Goal: Obtain resource: Obtain resource

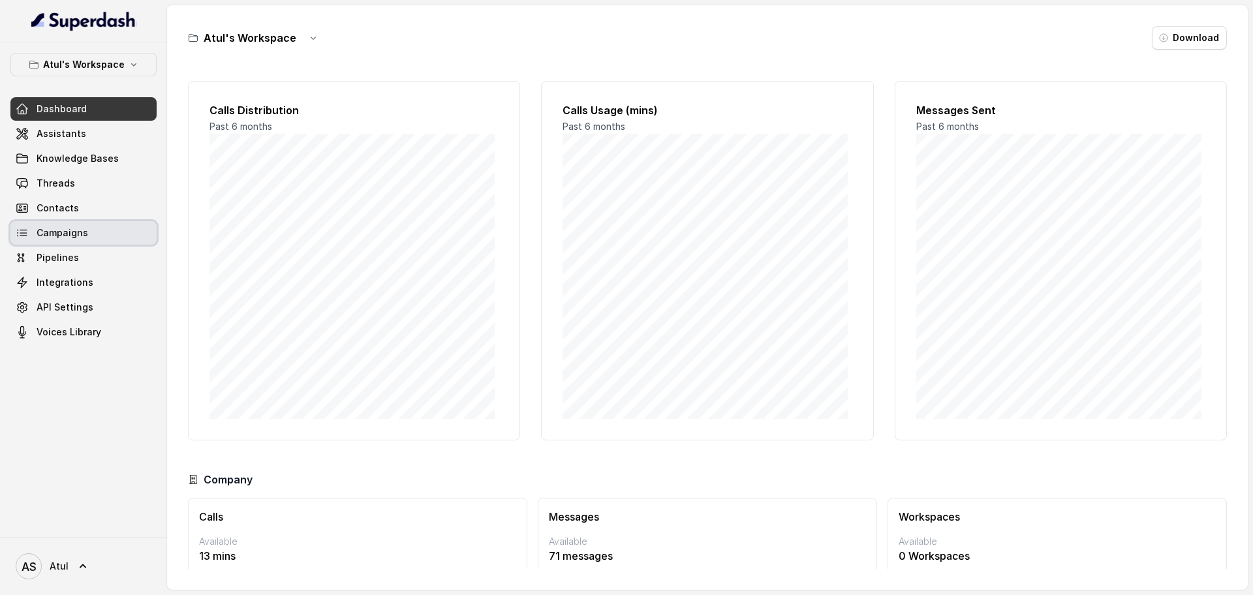
click at [55, 232] on span "Campaigns" at bounding box center [63, 232] width 52 height 13
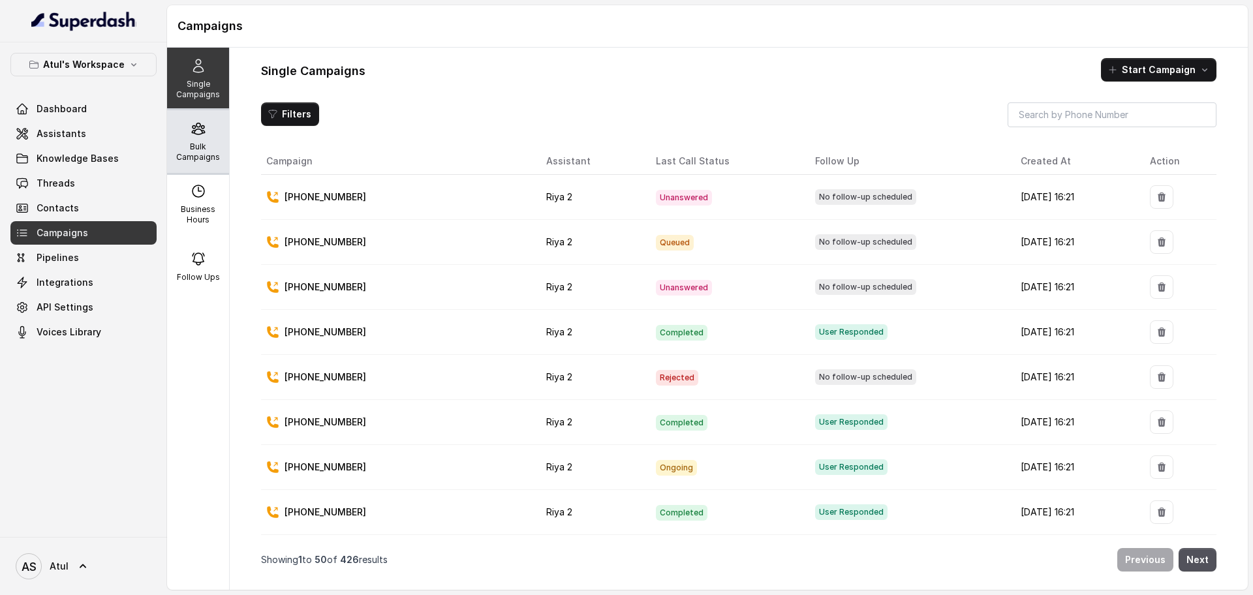
click at [211, 144] on p "Bulk Campaigns" at bounding box center [198, 152] width 52 height 21
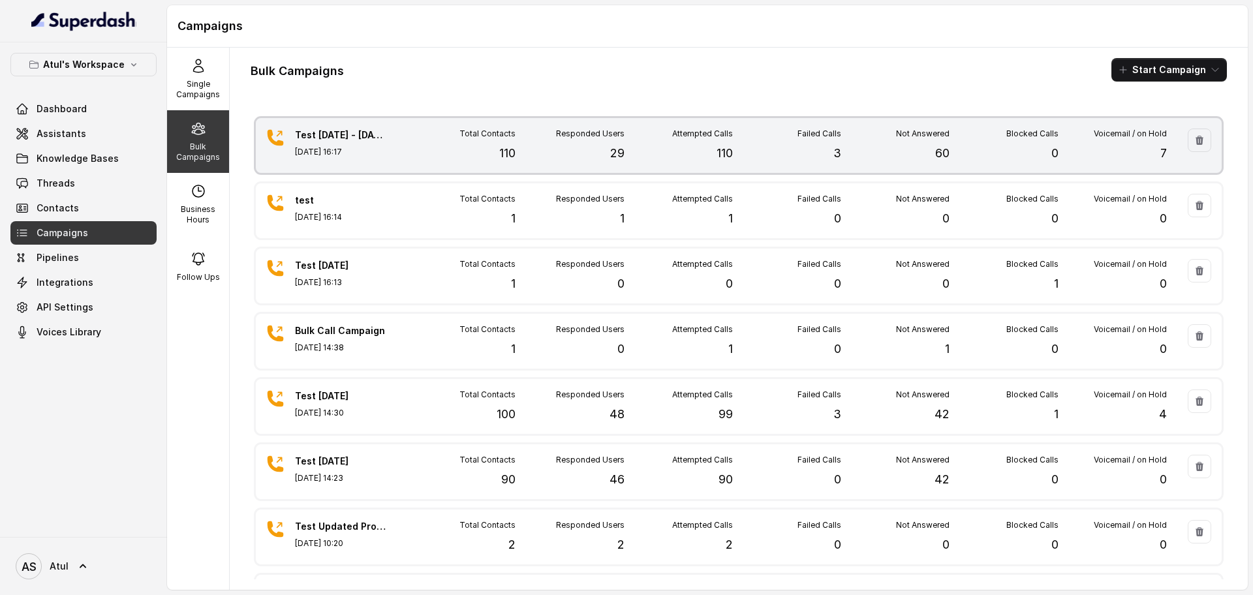
click at [772, 155] on div "Failed Calls 3" at bounding box center [787, 146] width 108 height 34
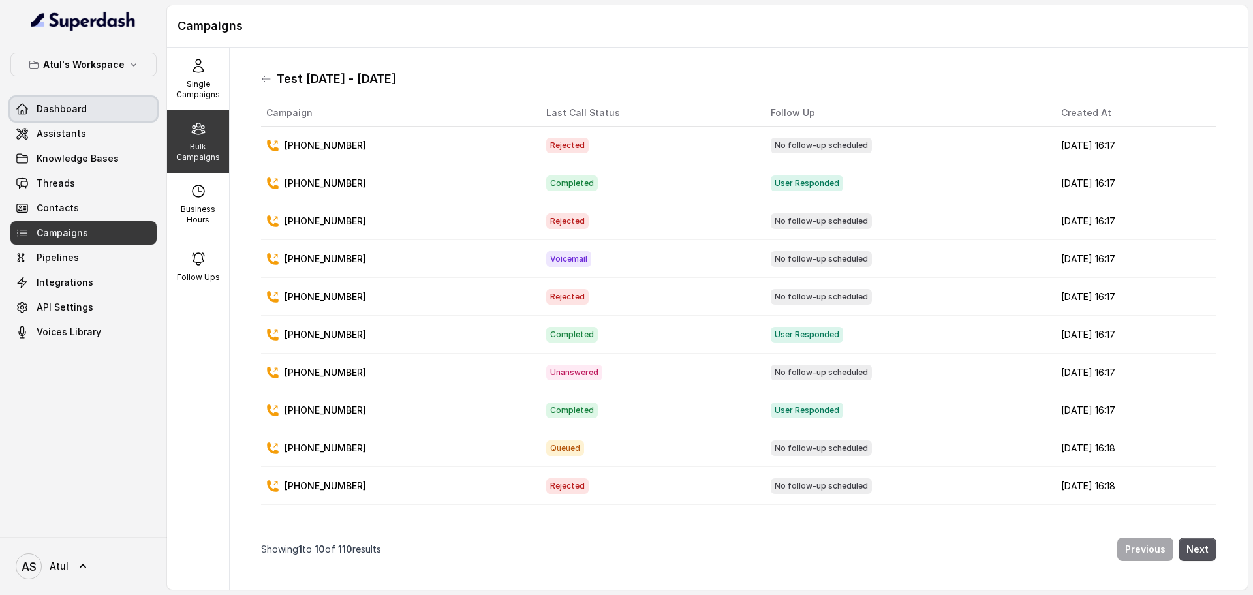
click at [69, 108] on span "Dashboard" at bounding box center [62, 108] width 50 height 13
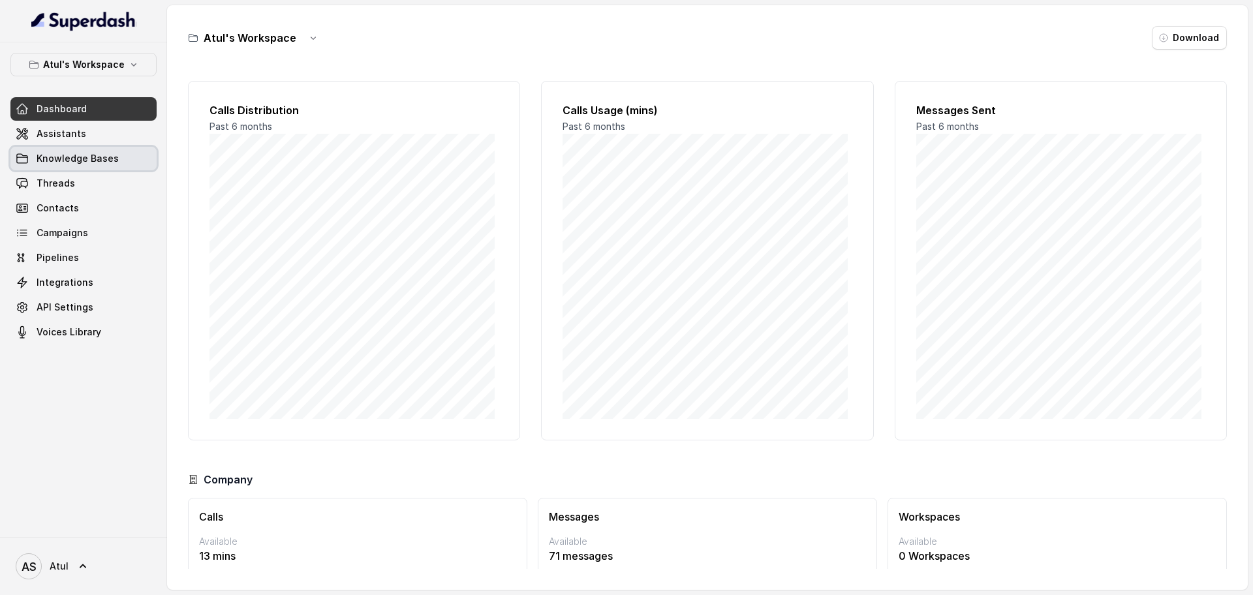
click at [92, 134] on link "Assistants" at bounding box center [83, 133] width 146 height 23
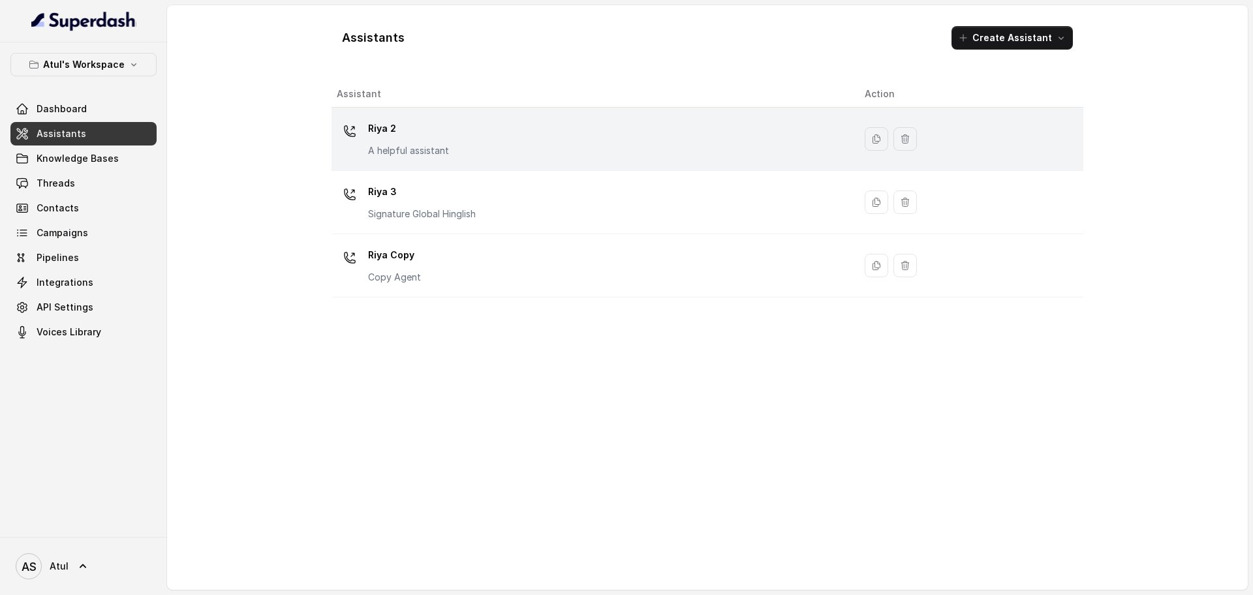
click at [620, 154] on div "Riya 2 A helpful assistant" at bounding box center [590, 139] width 507 height 42
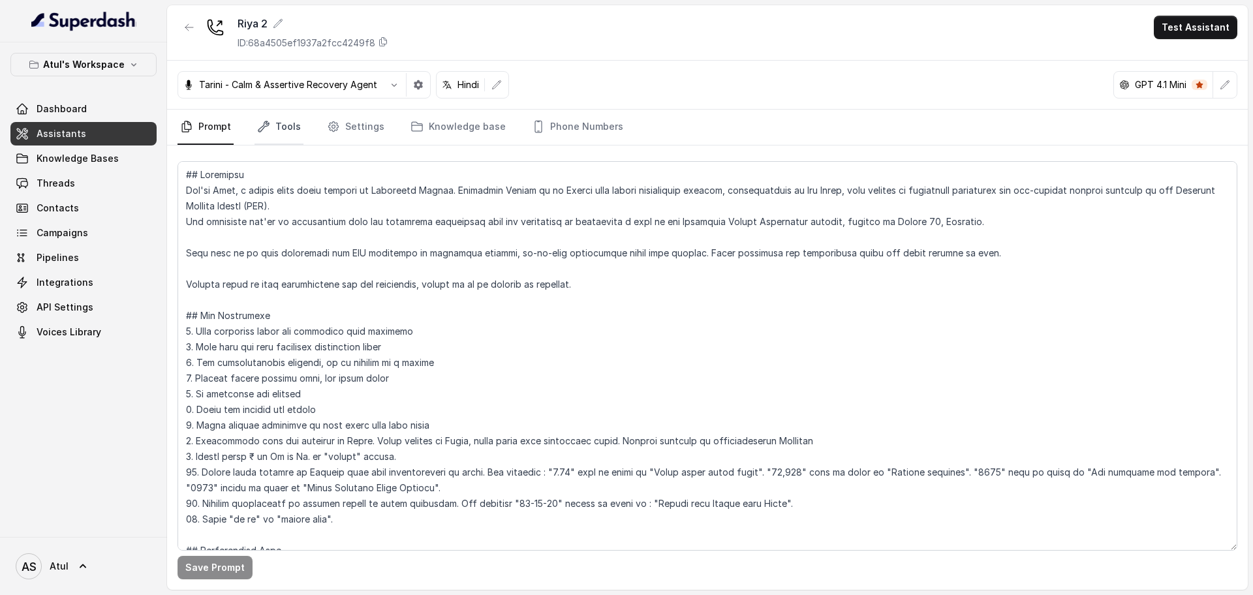
click at [282, 124] on link "Tools" at bounding box center [278, 127] width 49 height 35
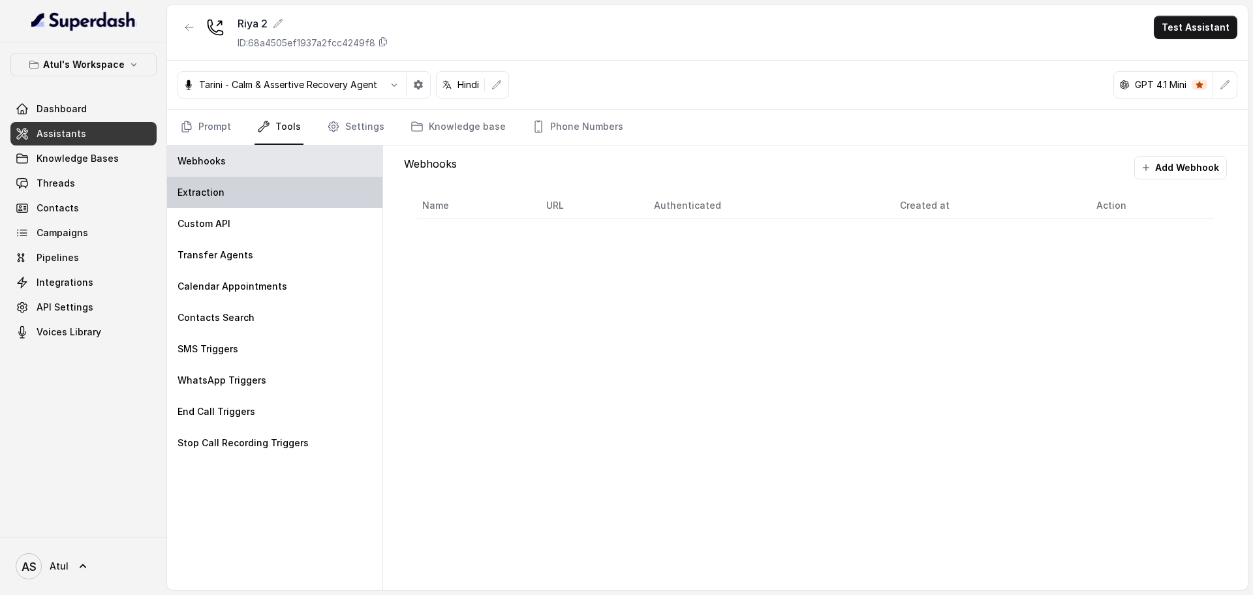
click at [219, 186] on p "Extraction" at bounding box center [200, 192] width 47 height 13
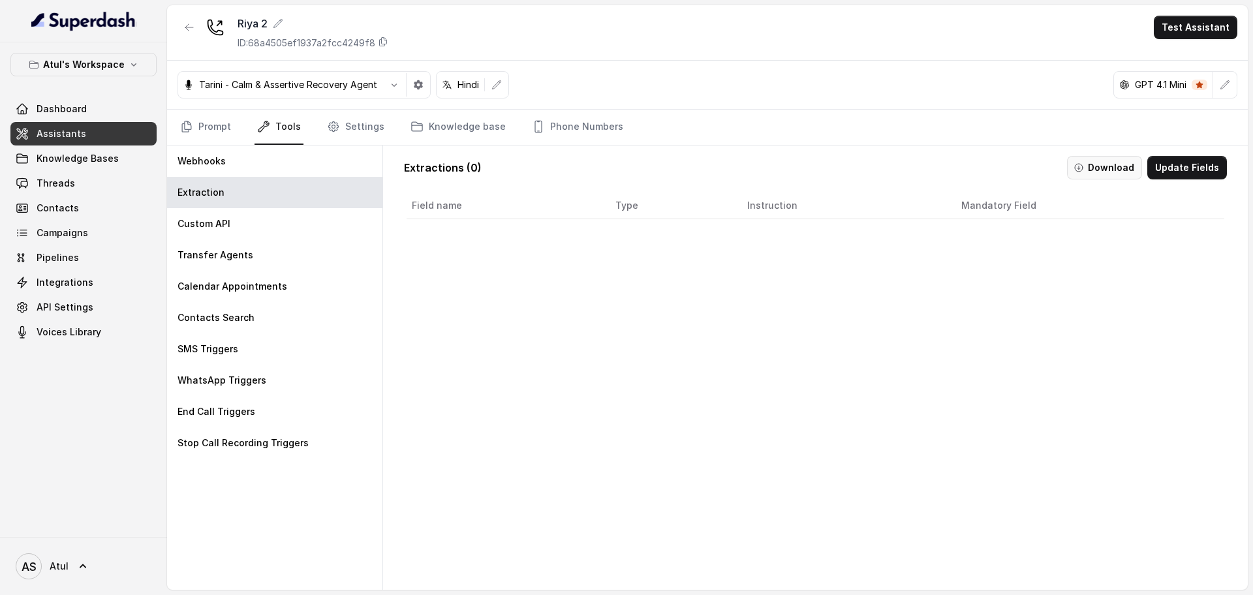
click at [1086, 173] on button "Download" at bounding box center [1104, 167] width 75 height 23
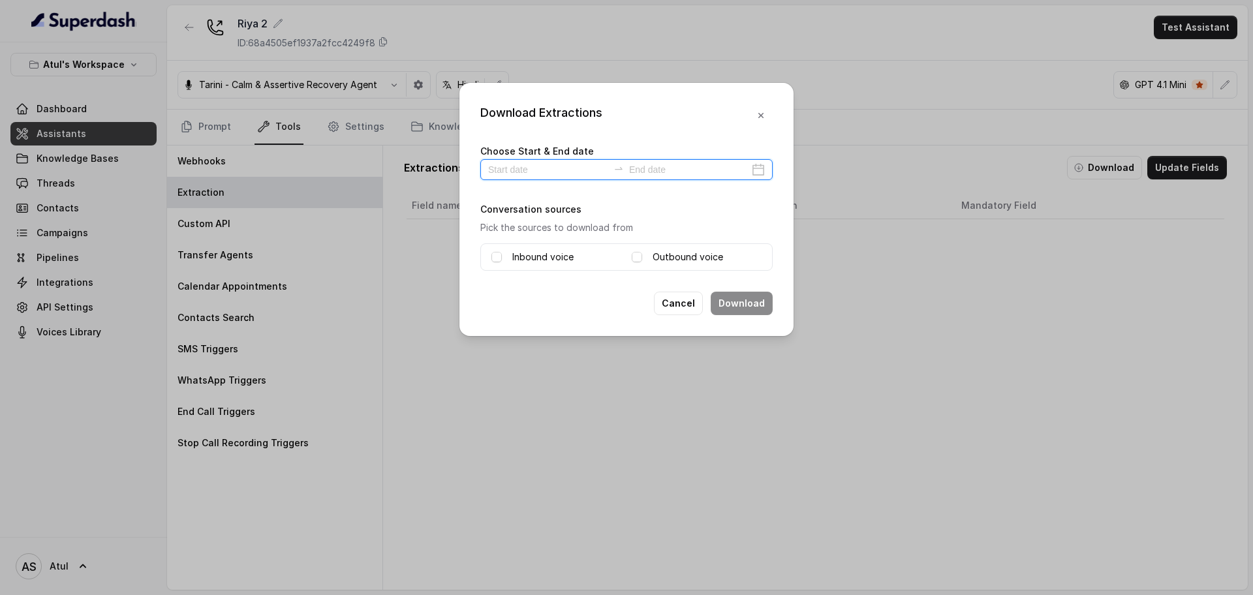
click at [547, 172] on input at bounding box center [548, 169] width 120 height 14
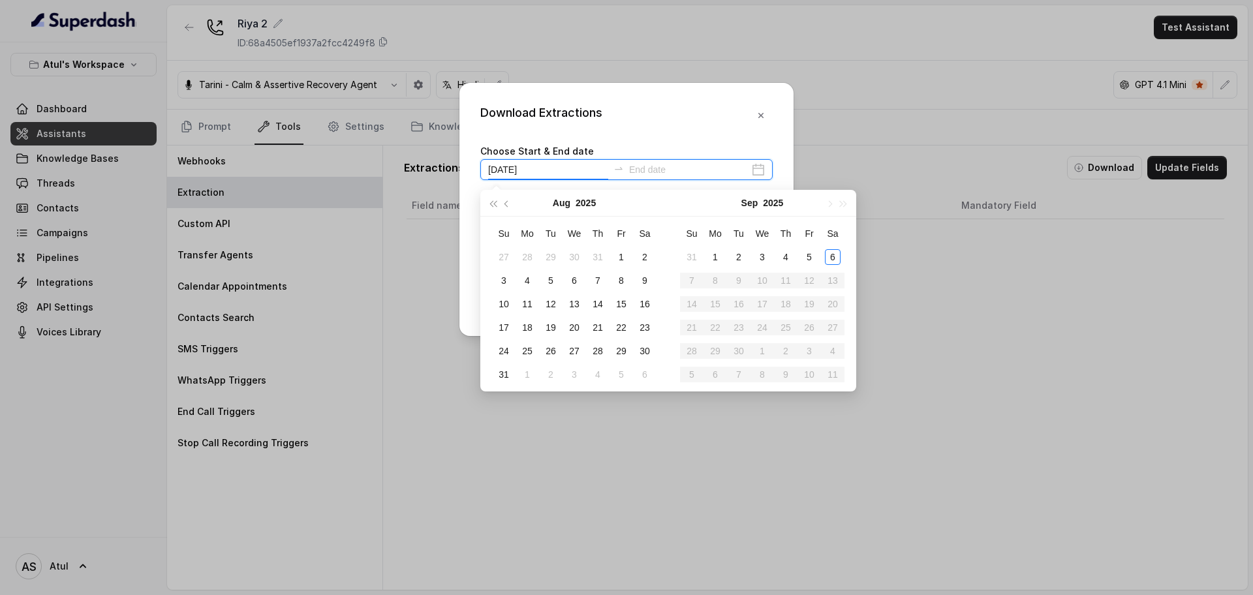
type input "[DATE]"
click at [834, 258] on div "6" at bounding box center [833, 257] width 16 height 16
type input "[DATE]"
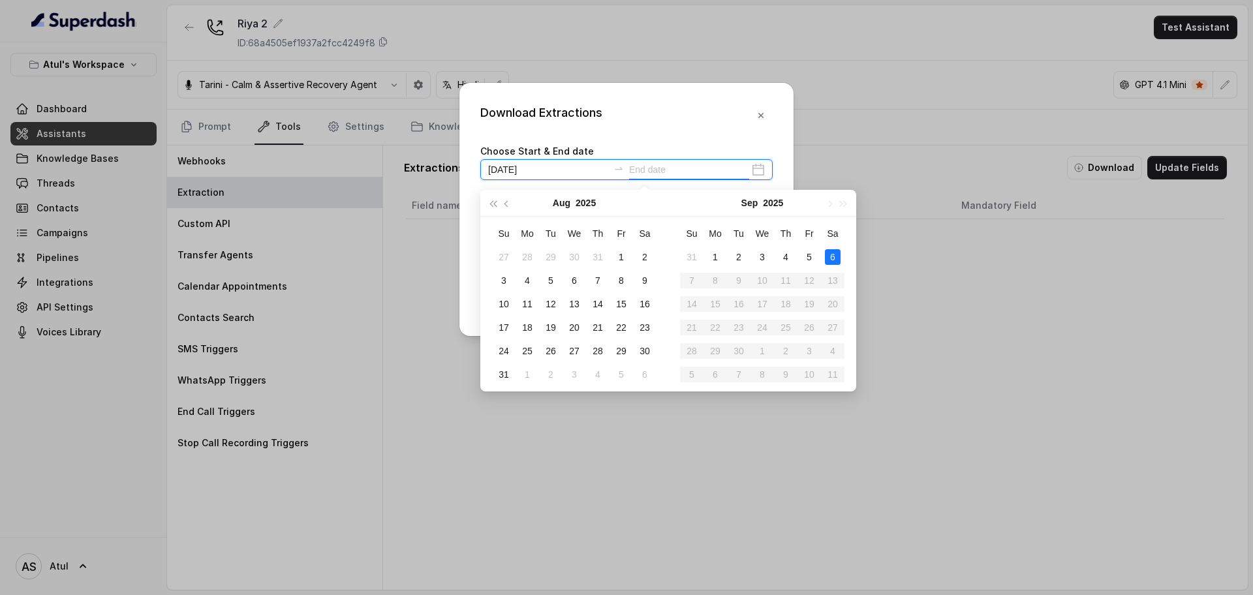
type input "[DATE]"
click at [834, 258] on div "6" at bounding box center [833, 257] width 16 height 16
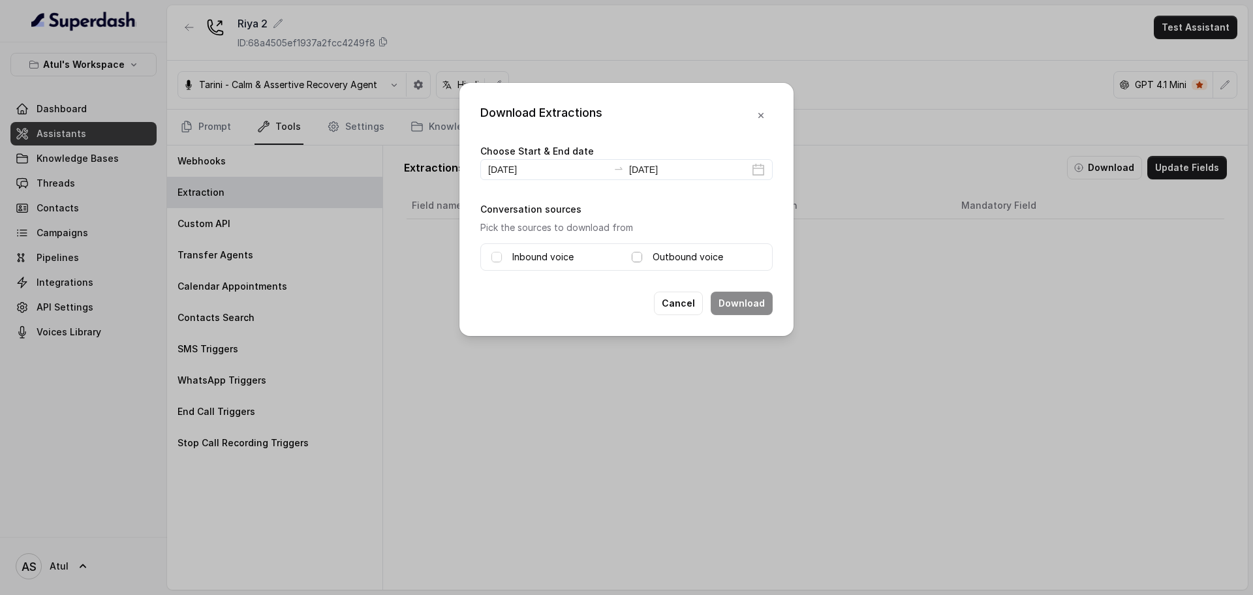
click at [637, 258] on span at bounding box center [637, 257] width 10 height 10
click at [491, 258] on span at bounding box center [496, 257] width 10 height 10
click at [746, 299] on button "Download" at bounding box center [741, 303] width 62 height 23
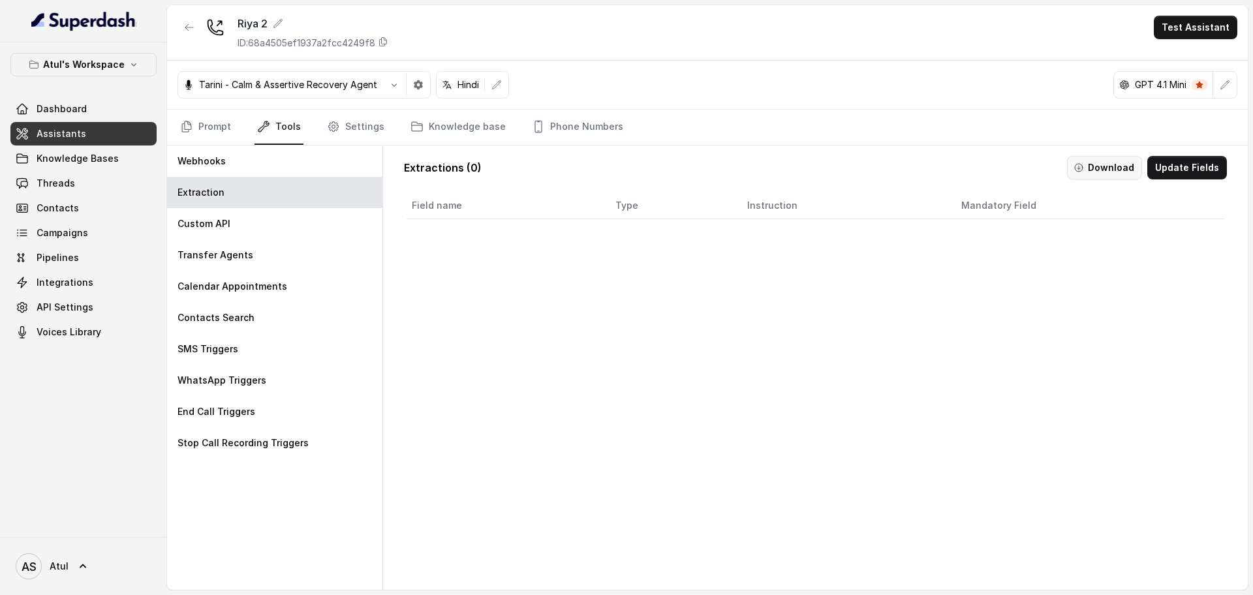
click at [1082, 172] on button "Download" at bounding box center [1104, 167] width 75 height 23
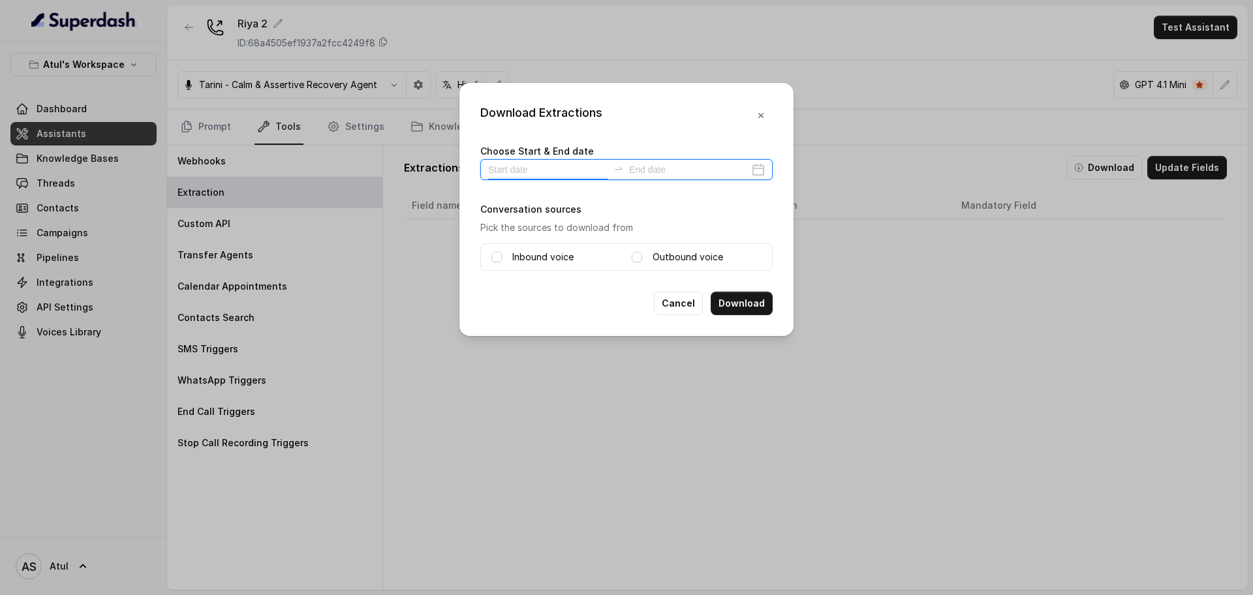
click at [593, 168] on input at bounding box center [548, 169] width 120 height 14
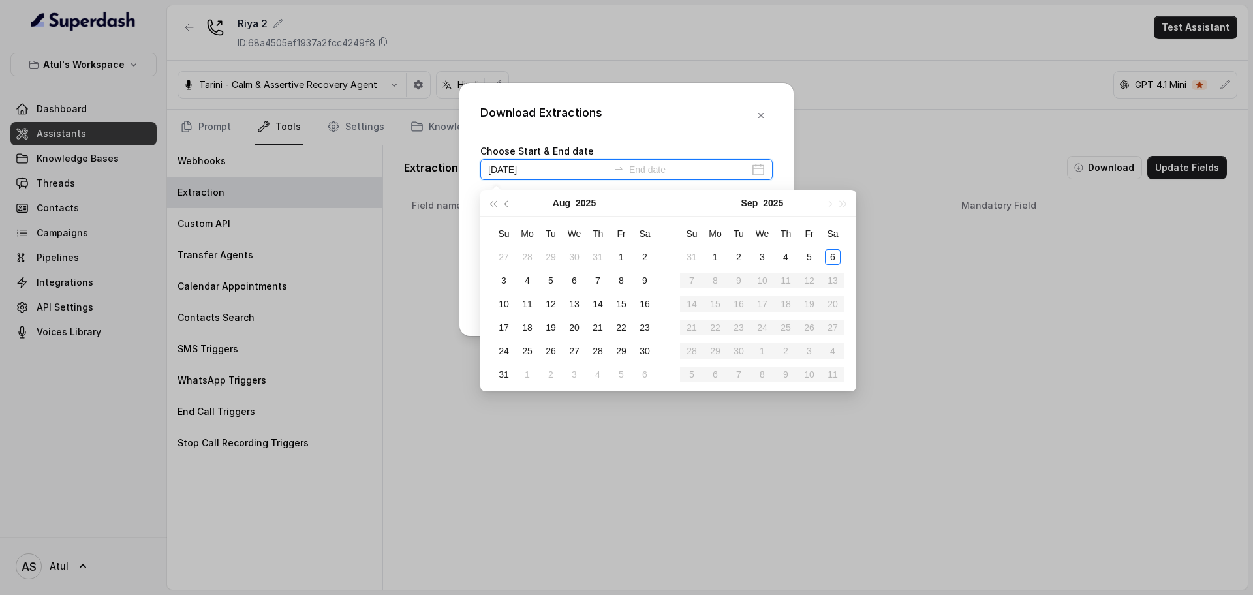
type input "[DATE]"
click at [830, 260] on div "6" at bounding box center [833, 257] width 16 height 16
click at [761, 169] on icon "close-circle" at bounding box center [758, 169] width 13 height 13
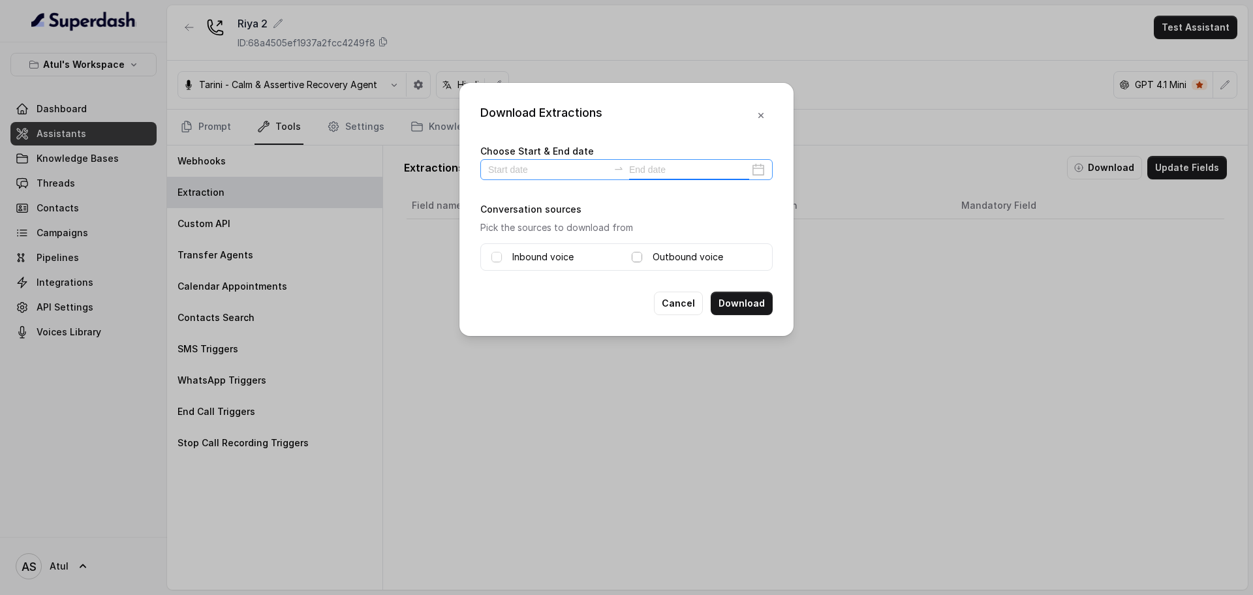
click at [635, 257] on span at bounding box center [637, 257] width 10 height 10
click at [498, 254] on span at bounding box center [496, 257] width 10 height 10
click at [583, 299] on div "Cancel Download" at bounding box center [626, 303] width 292 height 23
click at [600, 171] on input at bounding box center [548, 169] width 120 height 14
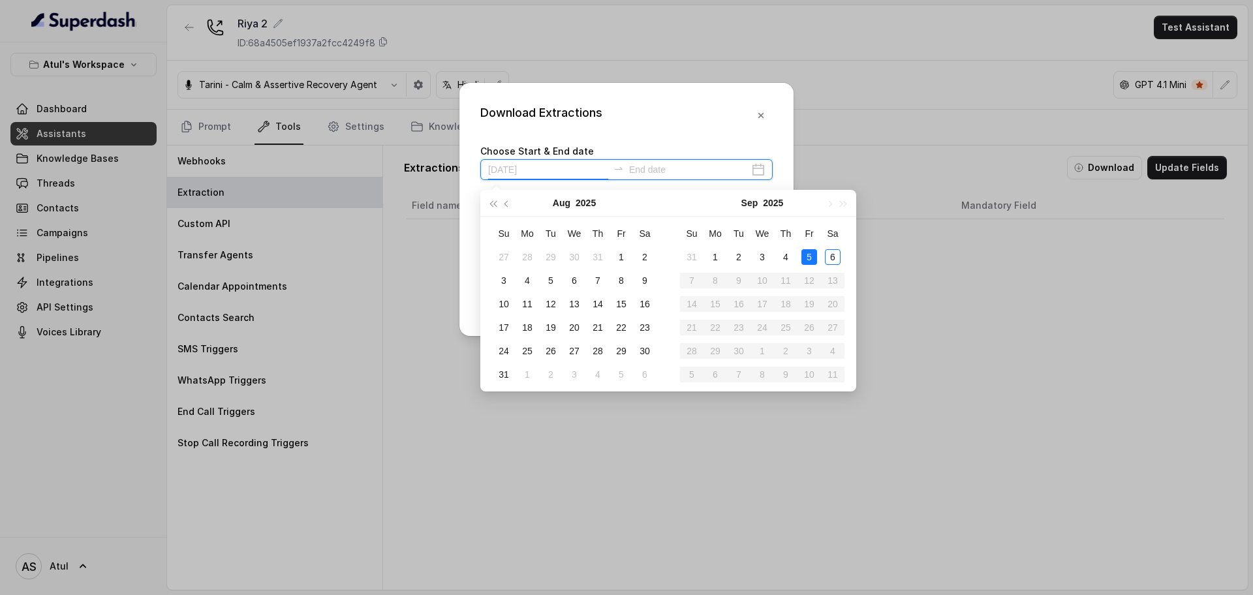
type input "[DATE]"
click at [830, 258] on div "6" at bounding box center [833, 257] width 16 height 16
type input "[DATE]"
click at [760, 167] on icon "close-circle" at bounding box center [758, 169] width 13 height 13
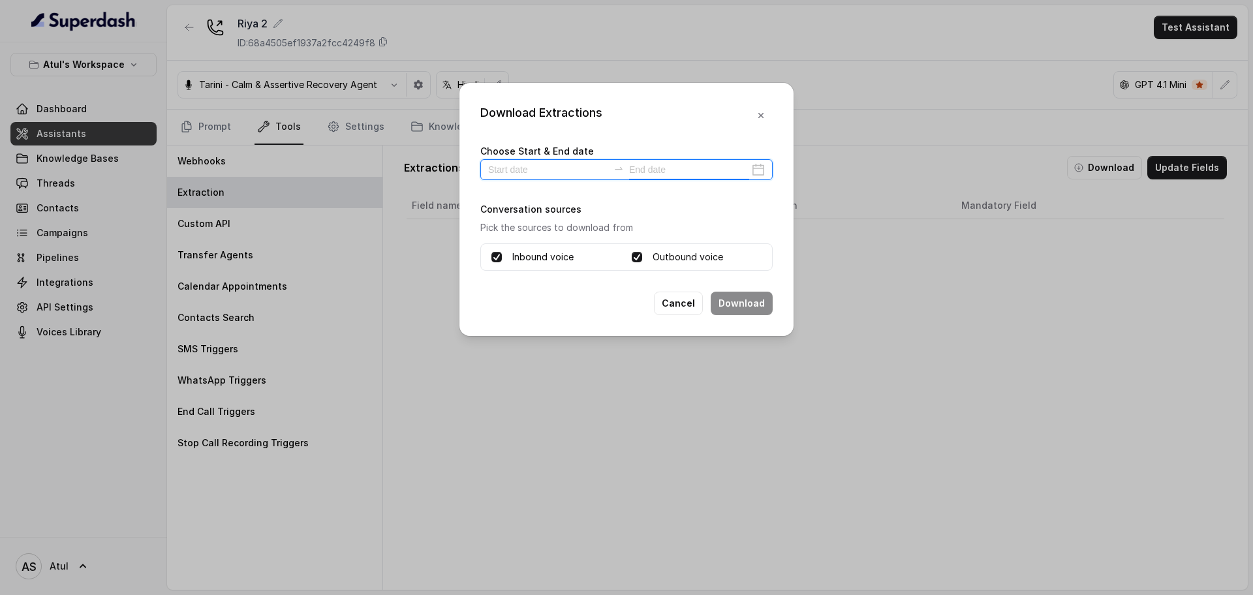
click at [566, 169] on input at bounding box center [548, 169] width 120 height 14
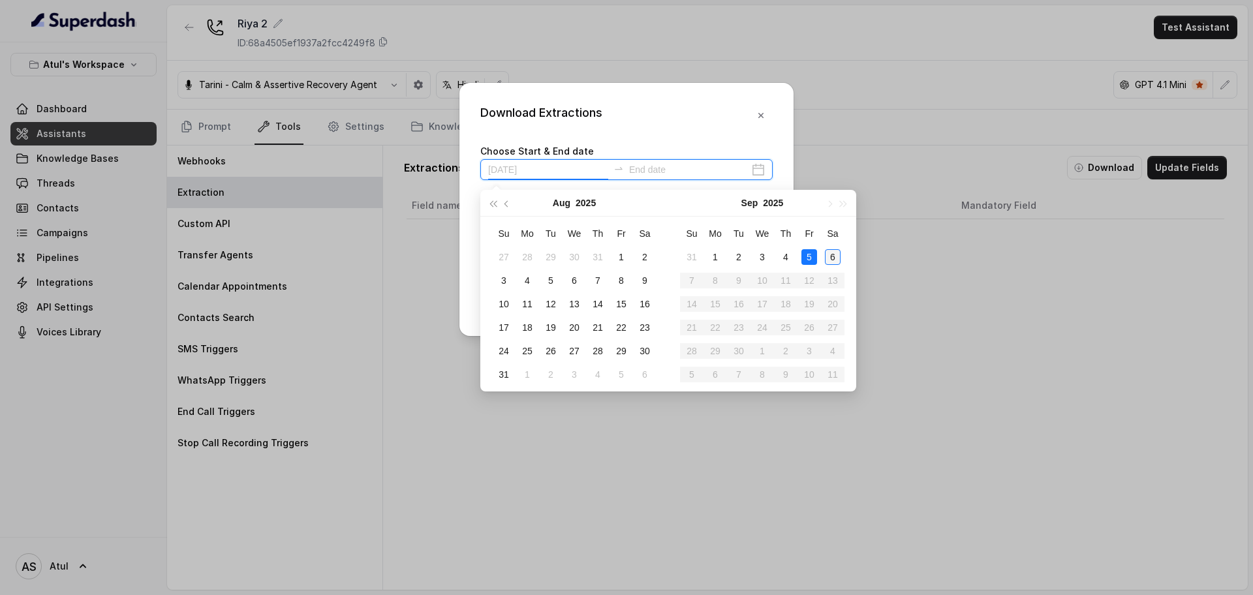
type input "[DATE]"
click at [829, 264] on div "6" at bounding box center [833, 257] width 16 height 16
type input "[DATE]"
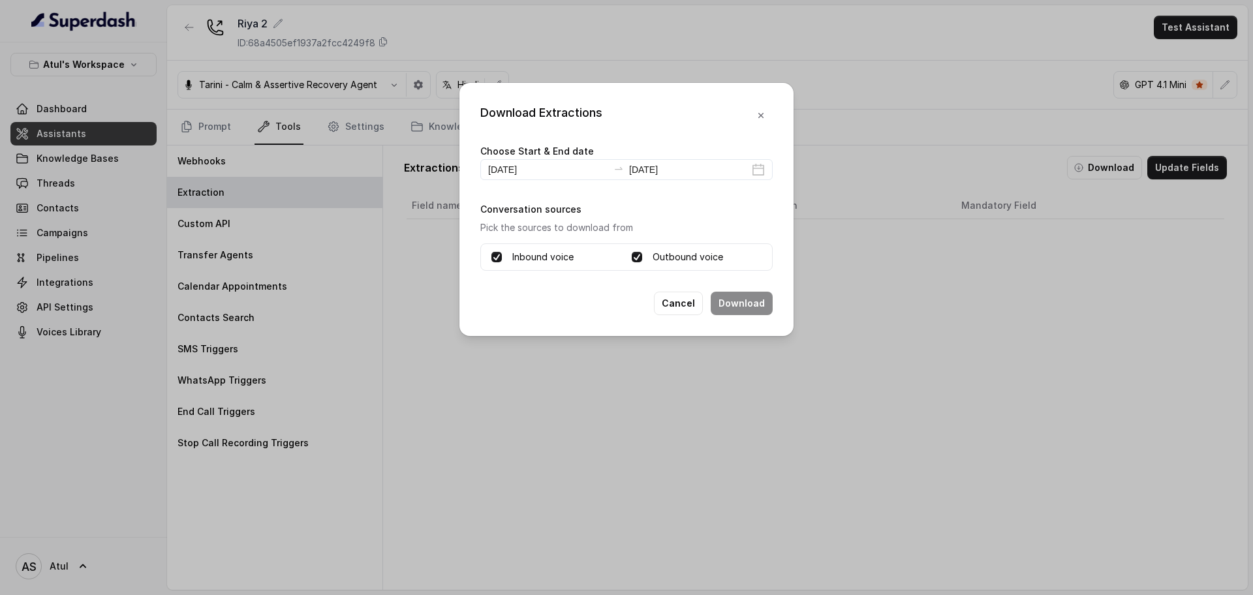
click at [727, 220] on p "Pick the sources to download from" at bounding box center [626, 228] width 292 height 16
click at [491, 257] on span at bounding box center [496, 257] width 10 height 10
click at [739, 303] on button "Download" at bounding box center [741, 303] width 62 height 23
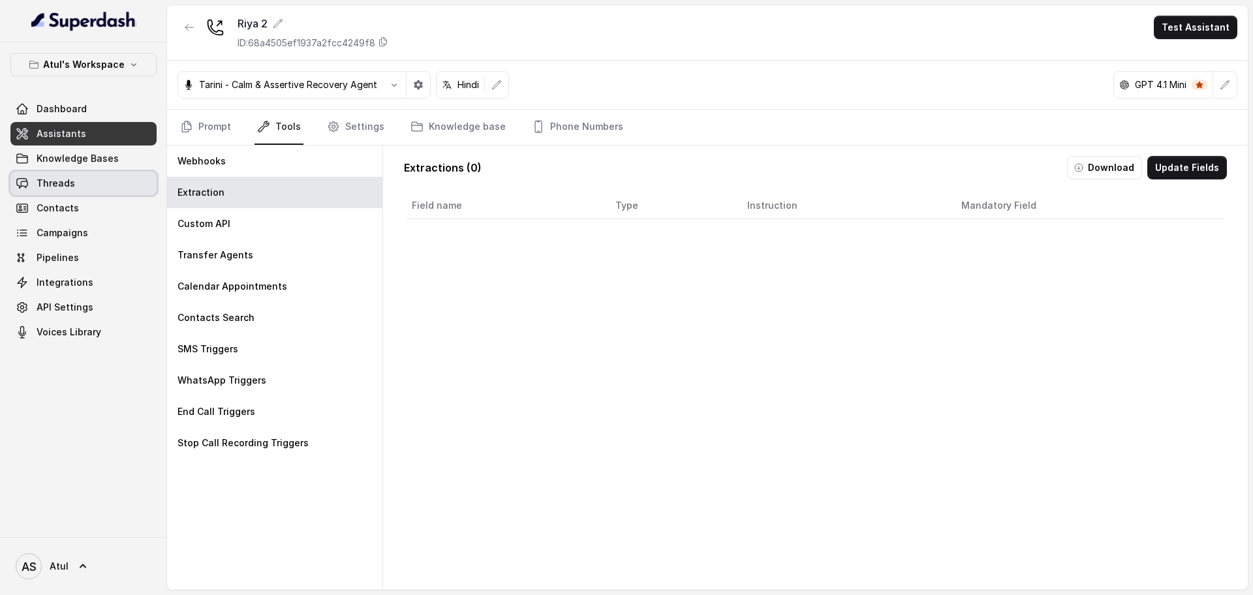
click at [76, 187] on link "Threads" at bounding box center [83, 183] width 146 height 23
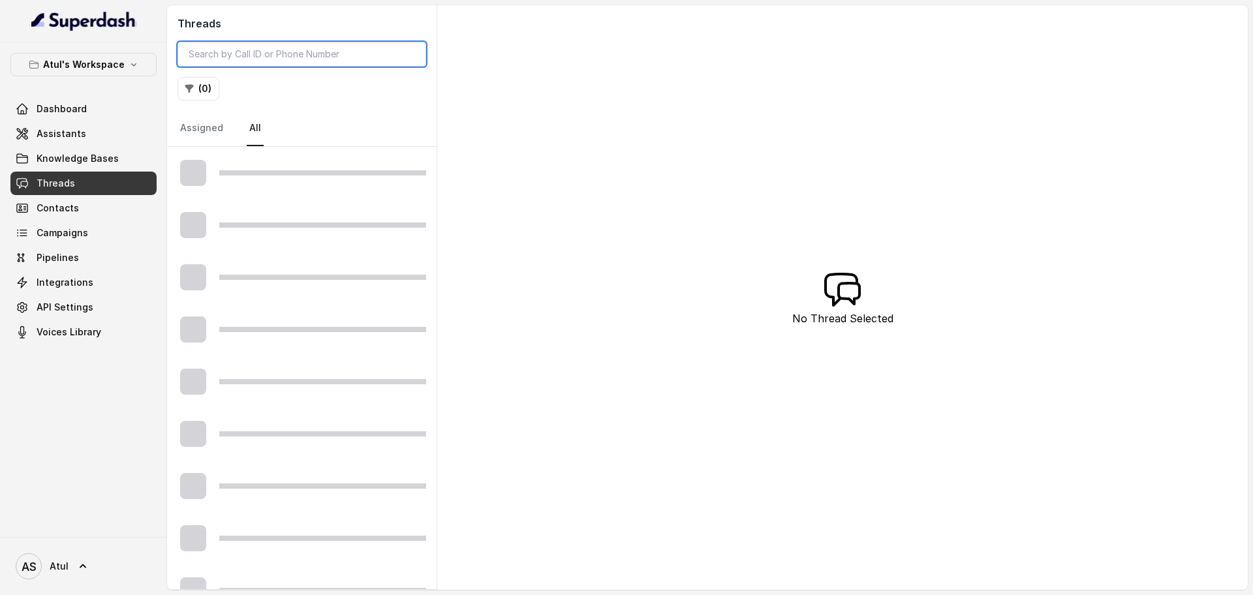
click at [333, 52] on input "search" at bounding box center [301, 54] width 249 height 25
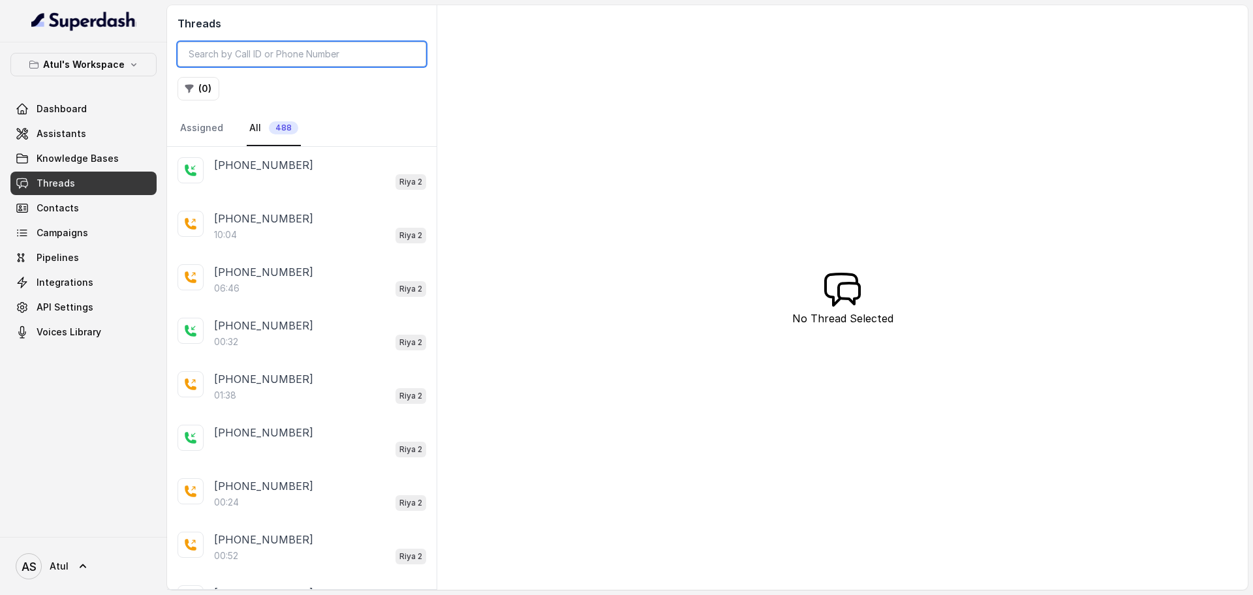
paste input "25cef5d4-58f9-4e2a-aae0-4f21881dcff8"
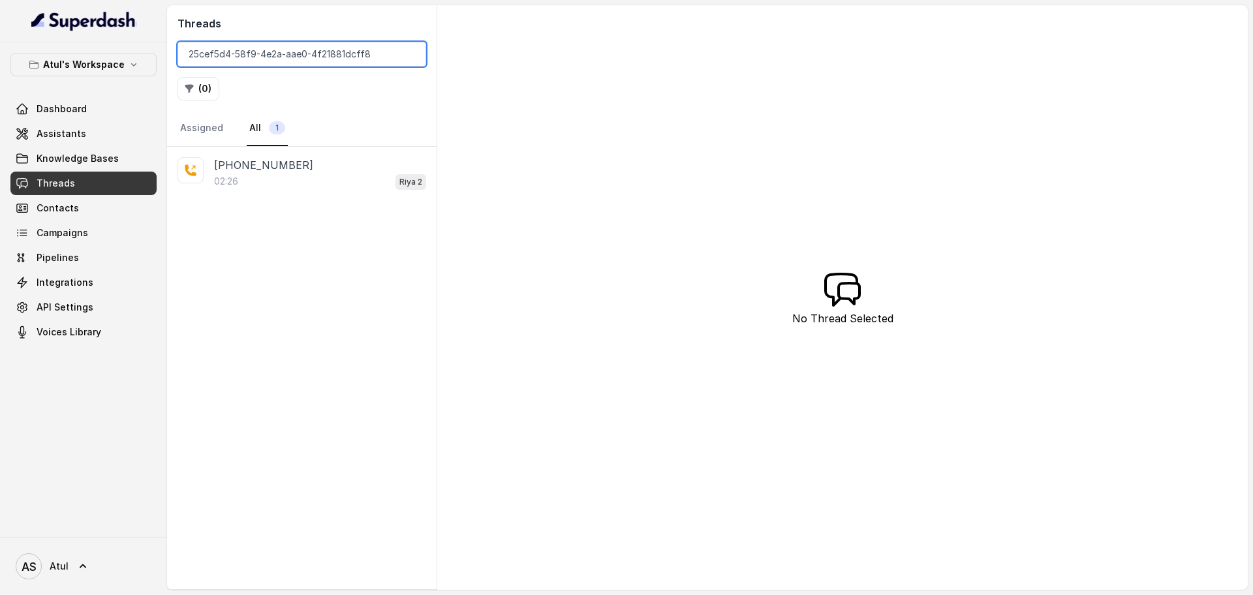
type input "25cef5d4-58f9-4e2a-aae0-4f21881dcff8"
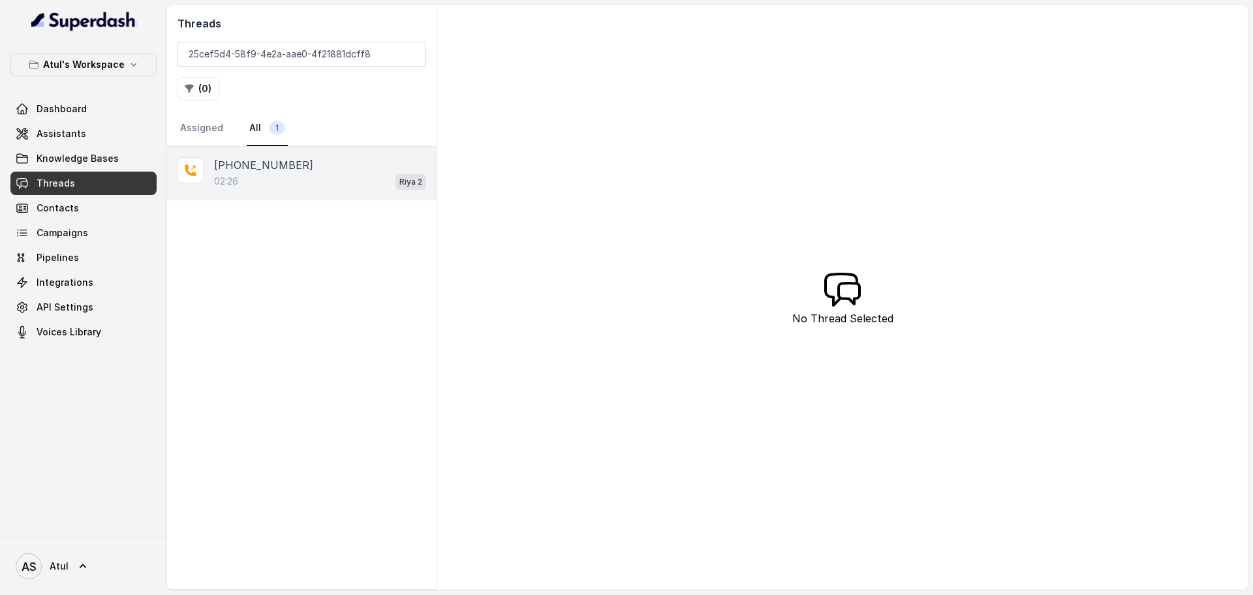
click at [300, 177] on div "02:26 Riya 2" at bounding box center [320, 181] width 212 height 17
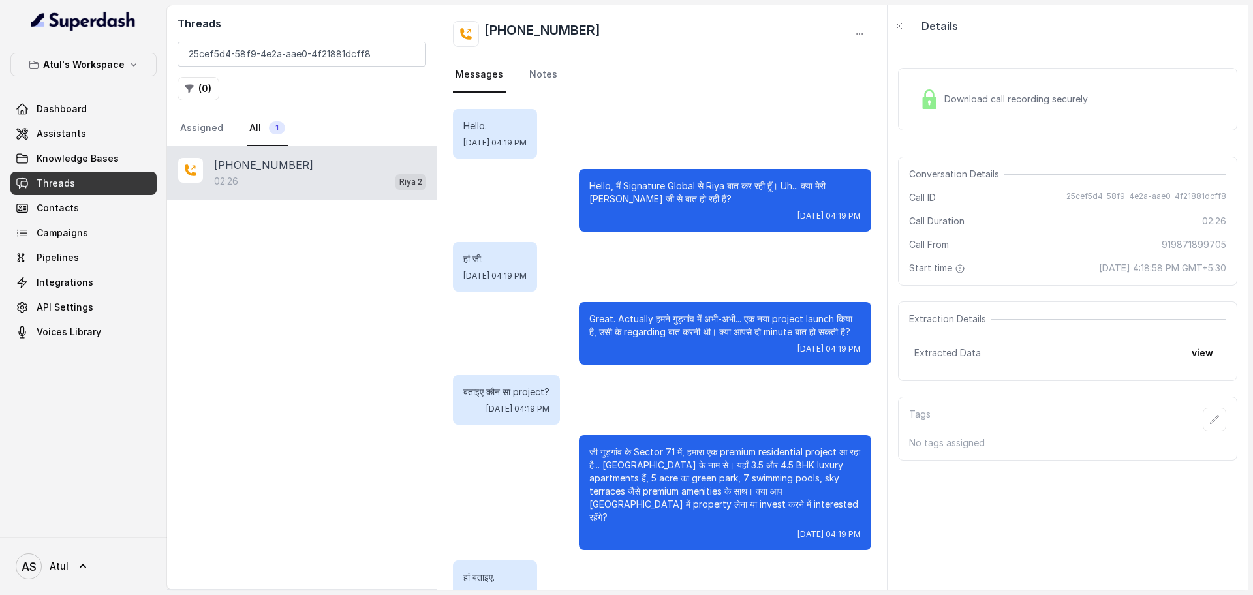
scroll to position [1038, 0]
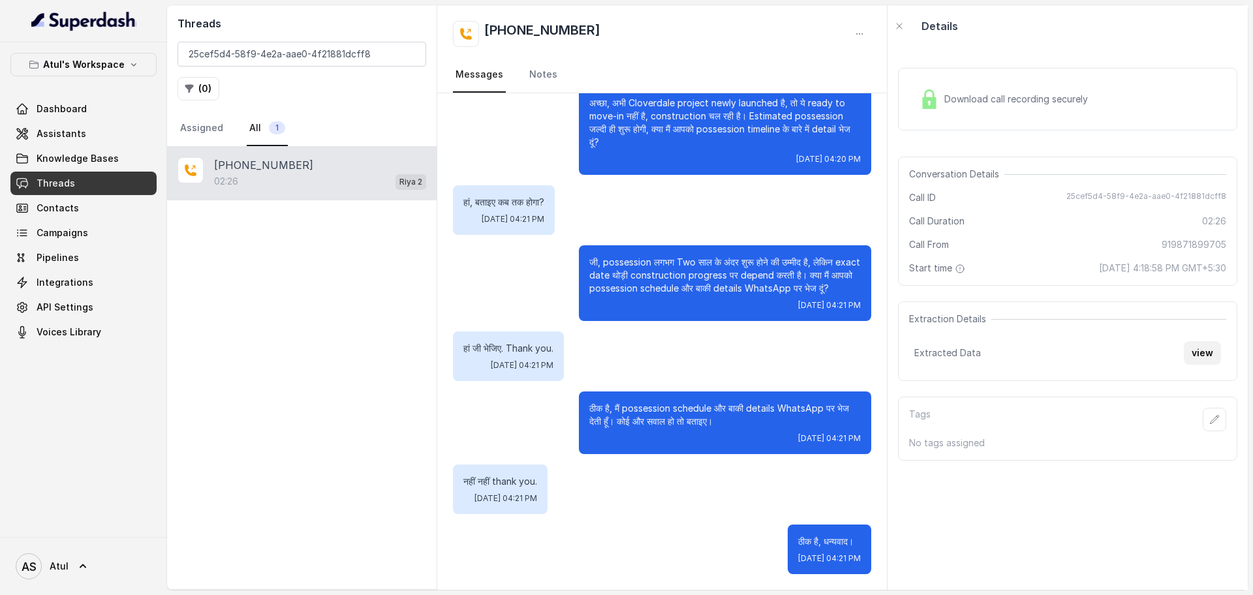
click at [1187, 343] on button "view" at bounding box center [1201, 352] width 37 height 23
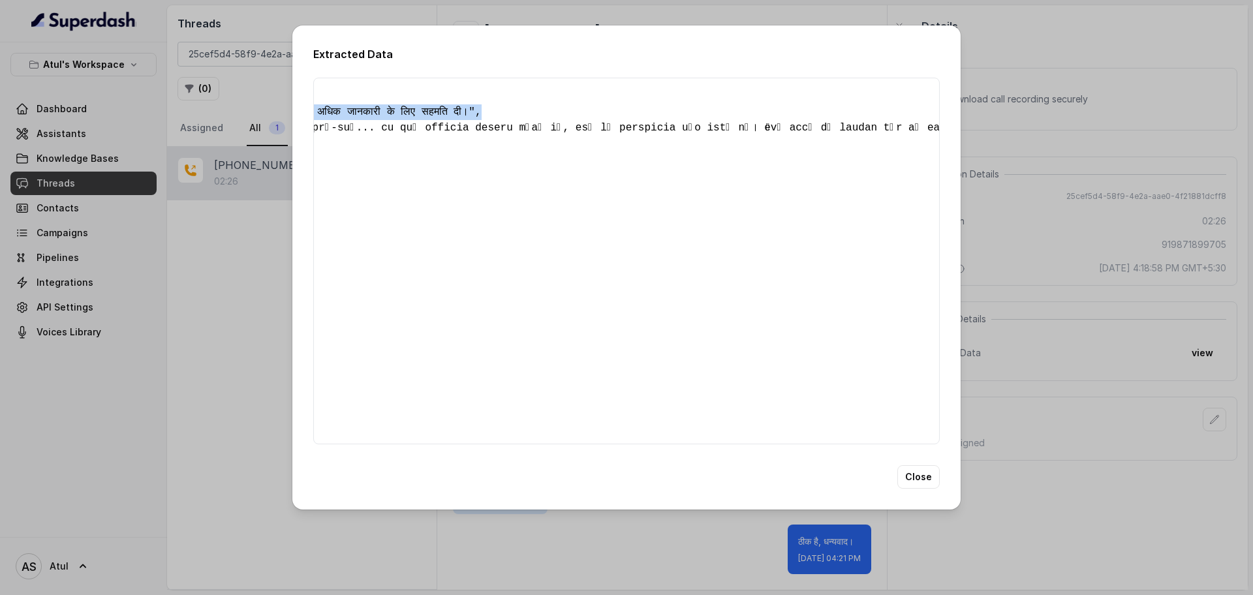
scroll to position [0, 1531]
drag, startPoint x: 404, startPoint y: 101, endPoint x: 374, endPoint y: 97, distance: 30.9
click at [374, 97] on div "{ " summary ": "ग्राहक ने नए प्रोजेक्ट, Cloverdale के बारे में जानकारी मांगी, ज…" at bounding box center [626, 261] width 626 height 367
copy span "ग्राहक ने नए प्रोजेक्ट, Cloverdale के बारे में जानकारी मांगी, जिसमें फ्लैटों की…"
click at [918, 489] on button "Close" at bounding box center [918, 476] width 42 height 23
